Goal: Check status: Check status

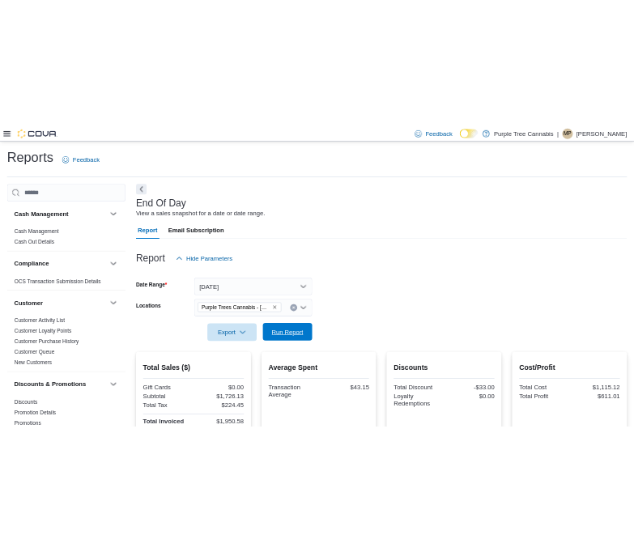
scroll to position [19, 0]
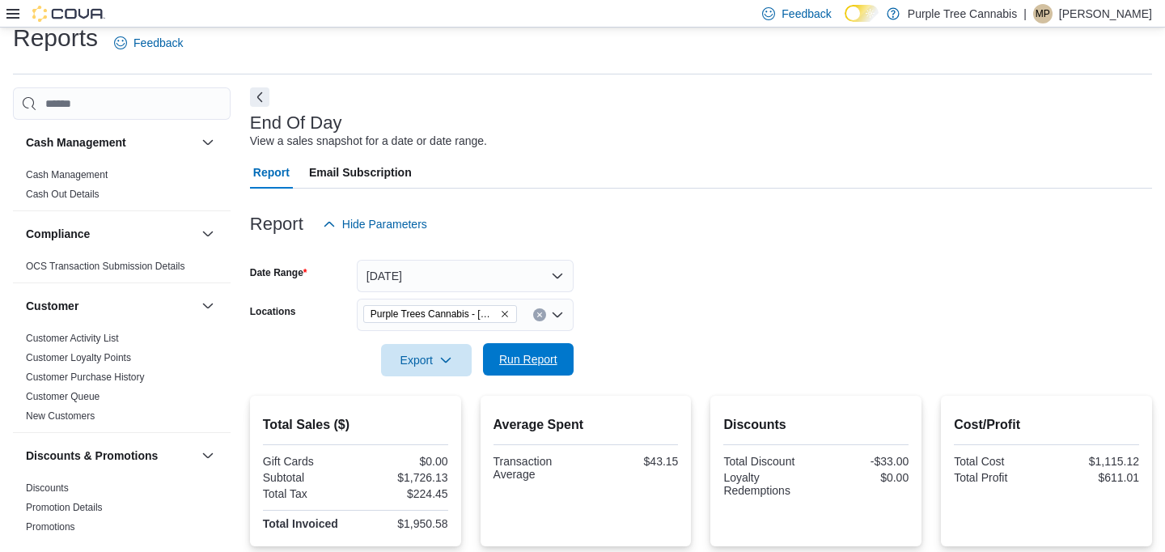
click at [551, 372] on span "Run Report" at bounding box center [528, 359] width 71 height 32
click at [548, 366] on span "Run Report" at bounding box center [528, 359] width 58 height 16
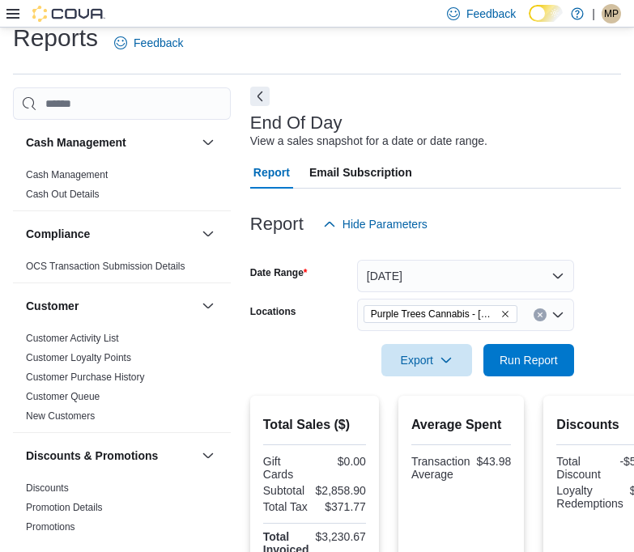
click at [263, 94] on button "Next" at bounding box center [259, 96] width 19 height 19
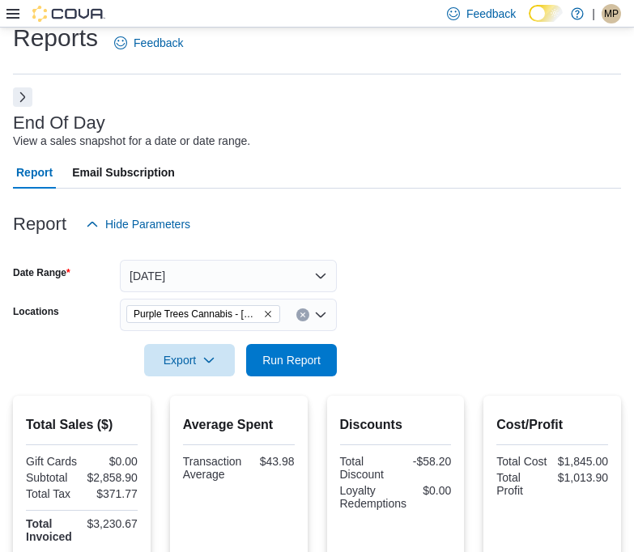
scroll to position [99, 0]
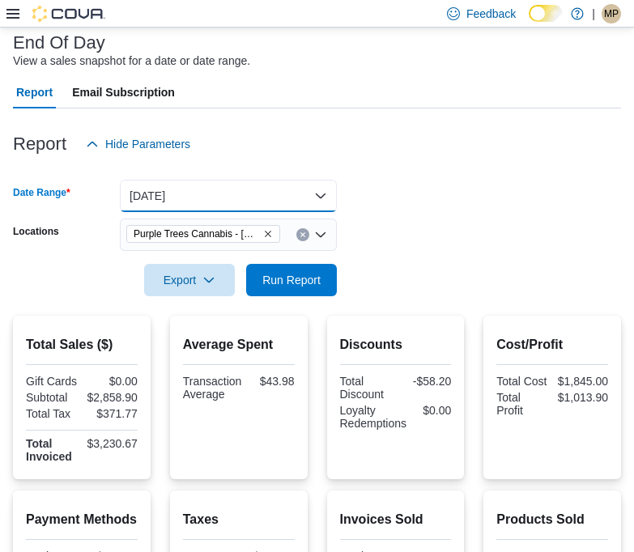
click at [192, 180] on button "[DATE]" at bounding box center [228, 196] width 217 height 32
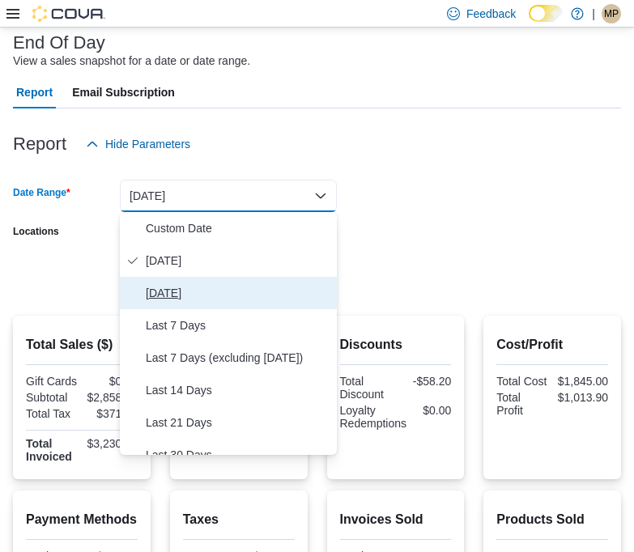
click at [176, 284] on span "[DATE]" at bounding box center [238, 292] width 185 height 19
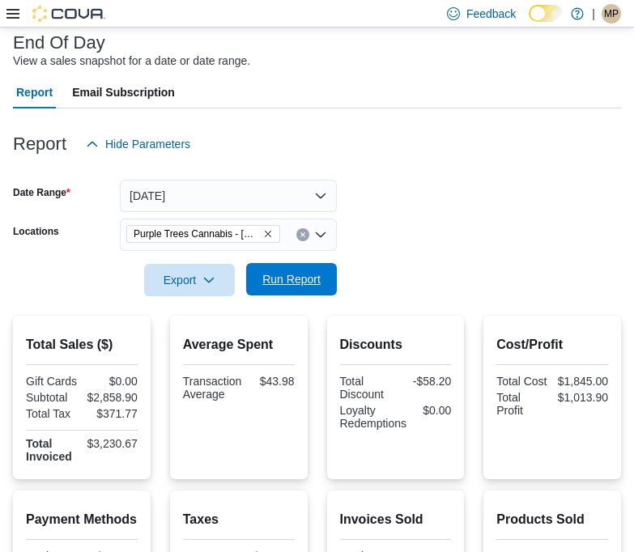
click at [308, 282] on span "Run Report" at bounding box center [291, 279] width 58 height 16
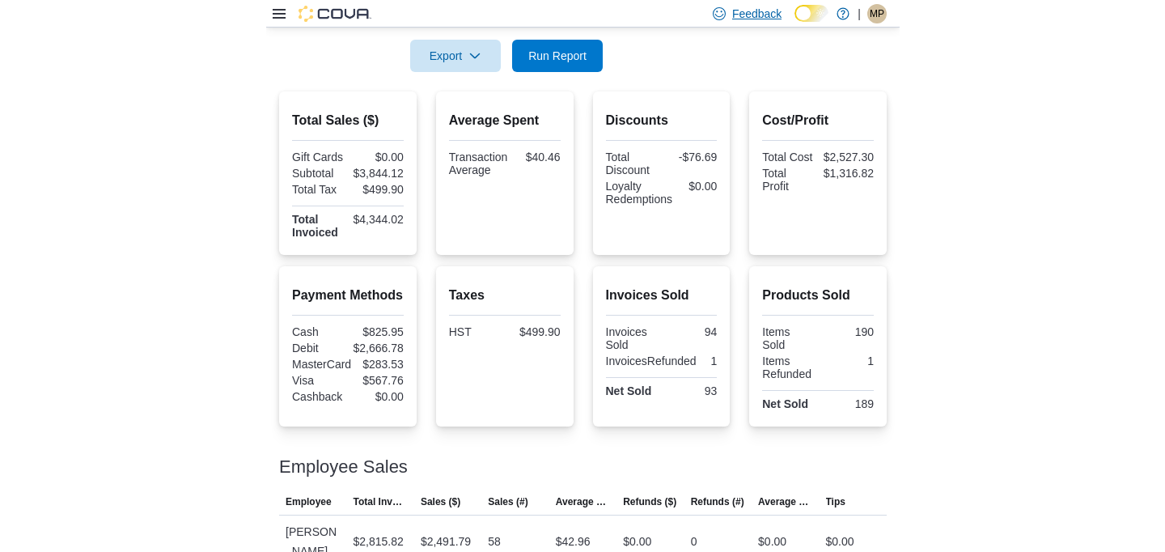
scroll to position [135, 0]
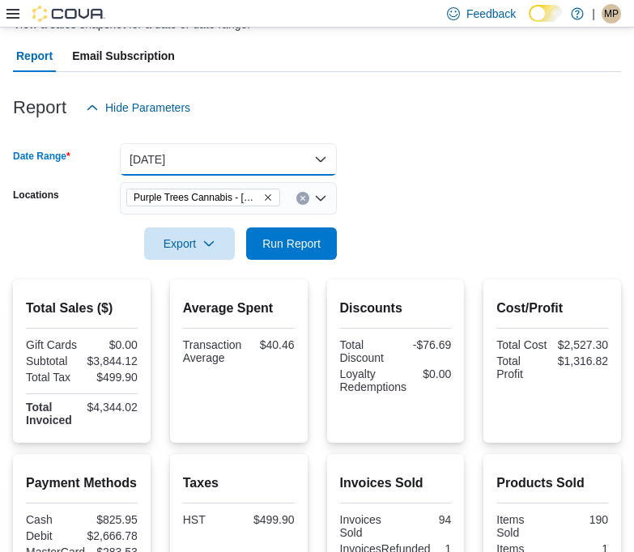
click at [189, 158] on button "[DATE]" at bounding box center [228, 159] width 217 height 32
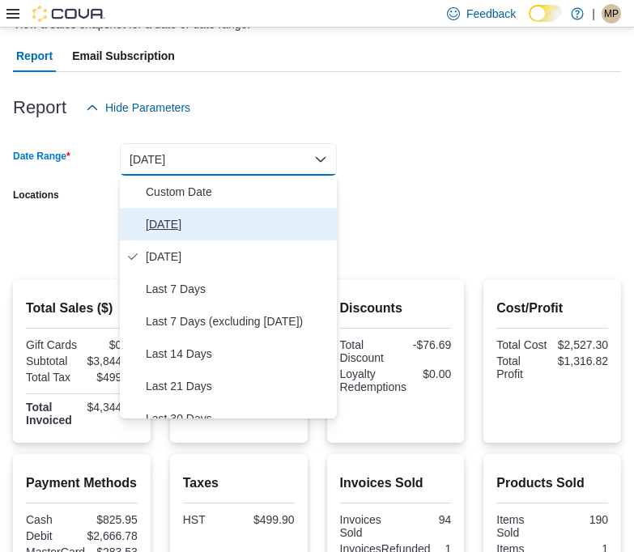
click at [160, 224] on span "[DATE]" at bounding box center [238, 223] width 185 height 19
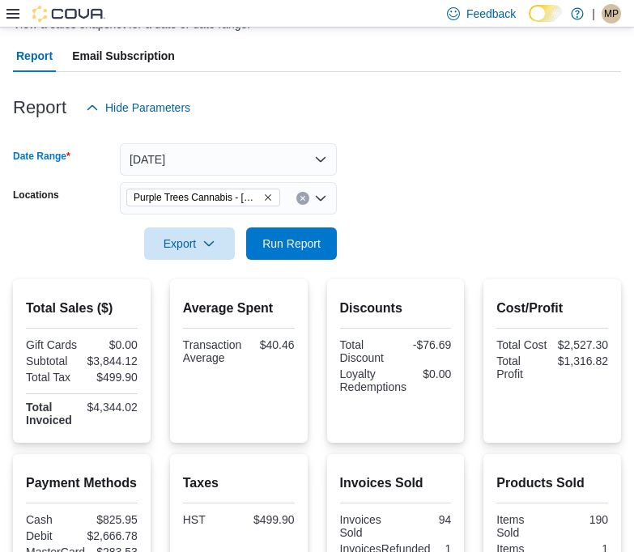
click at [329, 262] on div at bounding box center [317, 269] width 608 height 19
click at [303, 248] on span "Run Report" at bounding box center [291, 243] width 58 height 16
